Goal: Information Seeking & Learning: Compare options

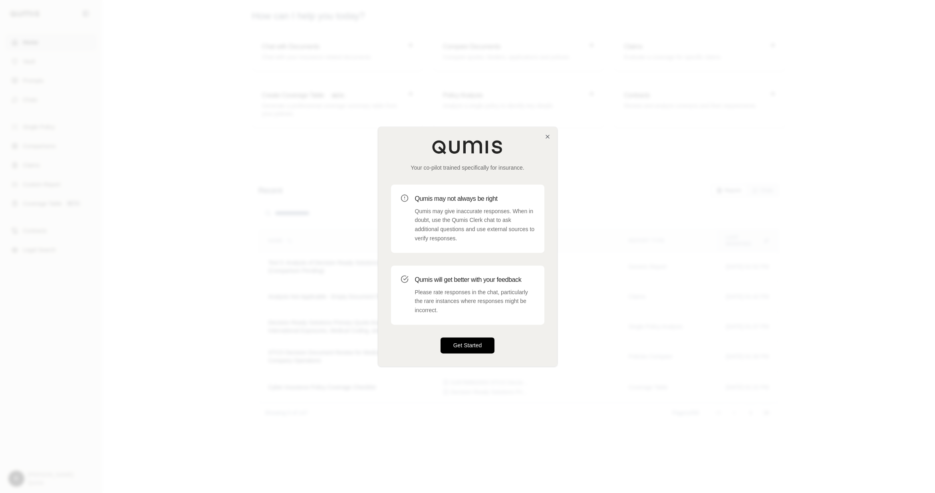
click at [487, 344] on button "Get Started" at bounding box center [468, 346] width 54 height 16
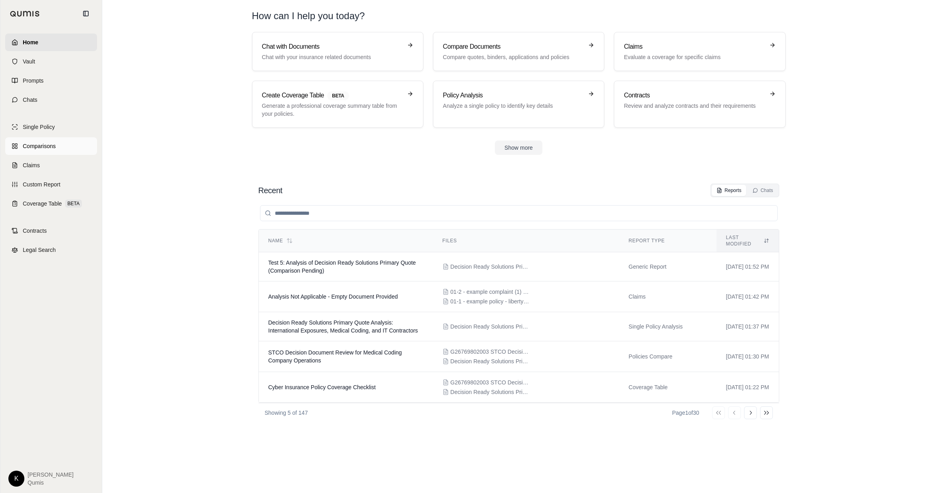
click at [58, 149] on link "Comparisons" at bounding box center [51, 146] width 92 height 18
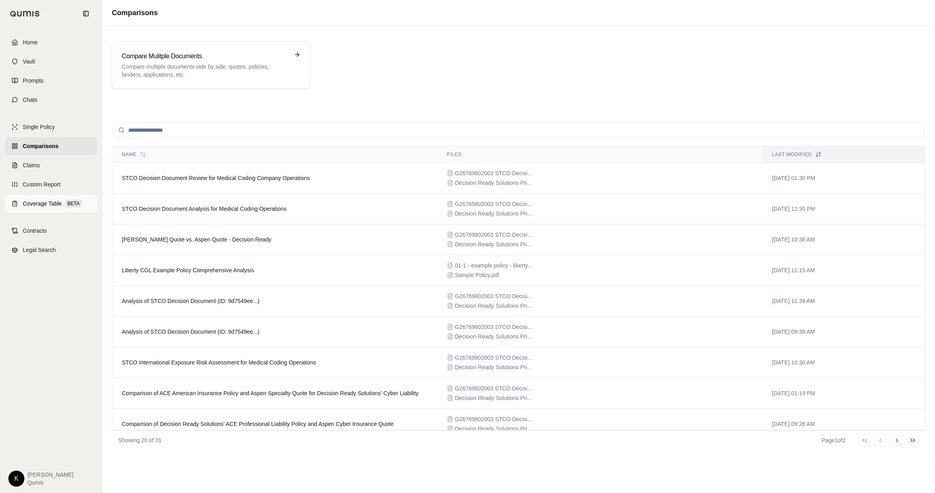
click at [37, 203] on span "Coverage Table" at bounding box center [42, 204] width 39 height 8
